Goal: Transaction & Acquisition: Purchase product/service

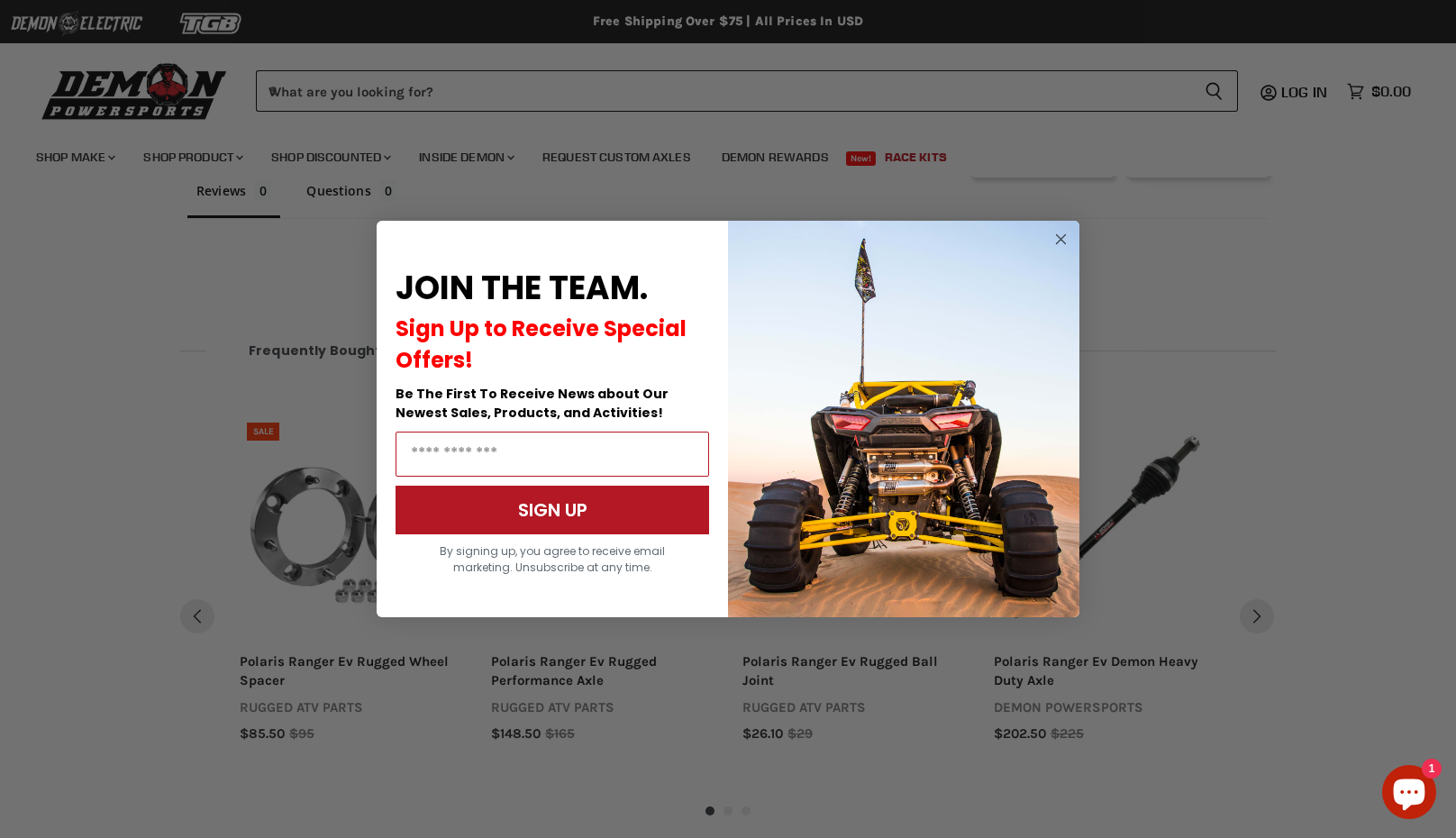
scroll to position [1274, 0]
